Goal: Navigation & Orientation: Understand site structure

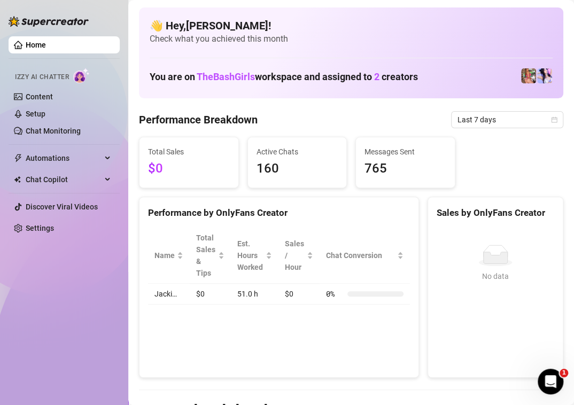
click at [72, 6] on div at bounding box center [49, 16] width 80 height 32
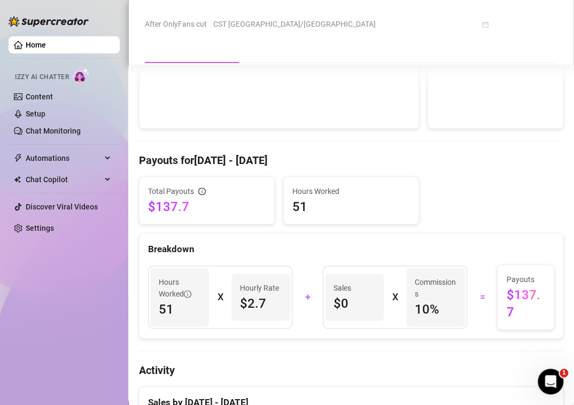
scroll to position [499, 0]
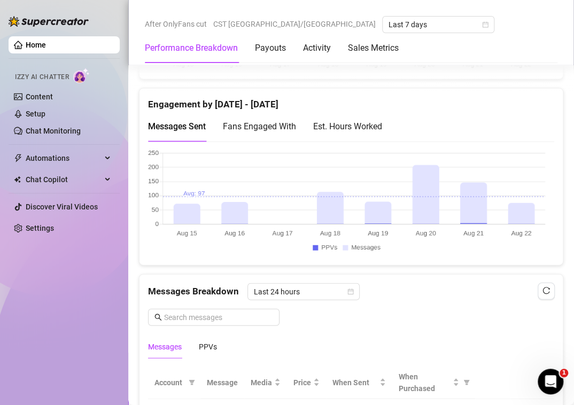
scroll to position [733, 0]
click at [366, 121] on div "Est. Hours Worked" at bounding box center [347, 126] width 69 height 13
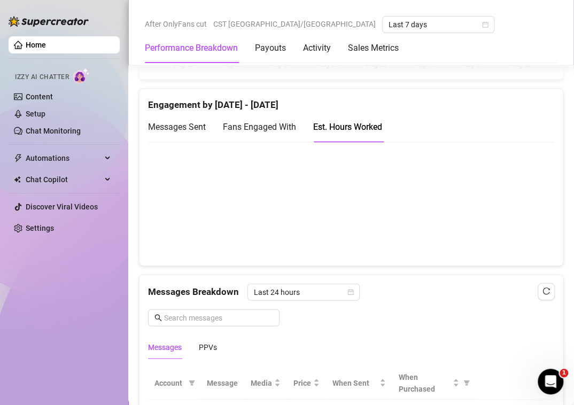
click at [196, 122] on span "Messages Sent" at bounding box center [177, 127] width 58 height 10
click at [353, 120] on div "Est. Hours Worked" at bounding box center [347, 126] width 69 height 13
click at [271, 129] on span "Fans Engaged With" at bounding box center [259, 127] width 73 height 10
click at [348, 130] on div "Est. Hours Worked" at bounding box center [347, 126] width 69 height 13
